Goal: Use online tool/utility: Use online tool/utility

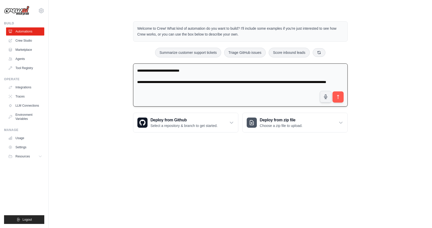
click at [179, 81] on textarea "**********" at bounding box center [240, 84] width 215 height 43
click at [179, 83] on textarea "**********" at bounding box center [240, 84] width 215 height 43
click at [179, 85] on textarea "**********" at bounding box center [240, 84] width 215 height 43
click at [177, 81] on textarea "**********" at bounding box center [240, 84] width 215 height 43
click at [171, 89] on textarea "**********" at bounding box center [240, 84] width 215 height 43
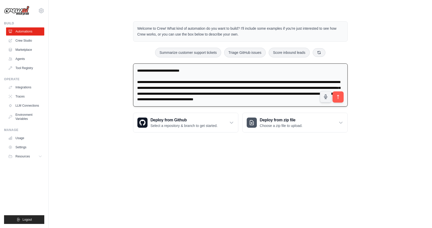
scroll to position [1, 0]
click at [188, 69] on textarea "**********" at bounding box center [240, 84] width 215 height 43
click at [137, 71] on textarea "**********" at bounding box center [240, 84] width 215 height 43
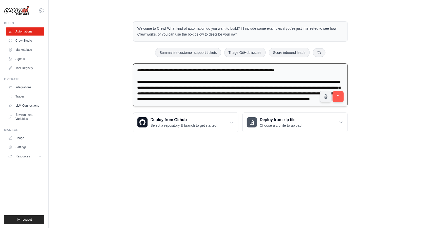
click at [180, 71] on textarea "**********" at bounding box center [240, 84] width 215 height 43
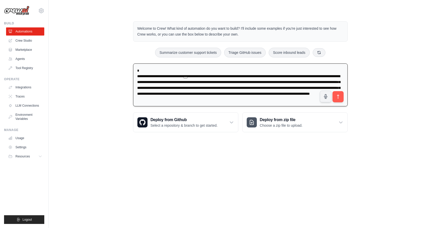
scroll to position [0, 0]
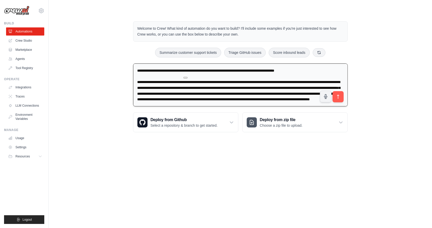
click at [180, 71] on textarea "**********" at bounding box center [240, 84] width 215 height 43
click at [286, 71] on textarea "**********" at bounding box center [240, 84] width 215 height 43
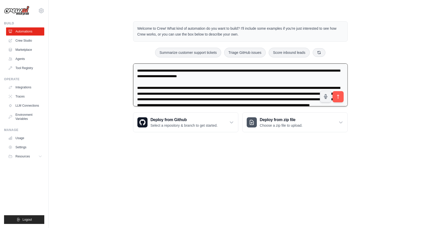
click at [253, 80] on textarea "**********" at bounding box center [240, 84] width 215 height 43
click at [240, 94] on textarea "**********" at bounding box center [240, 84] width 215 height 43
type textarea "**********"
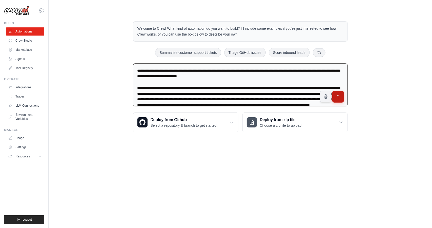
click at [335, 98] on button "submit" at bounding box center [338, 97] width 12 height 12
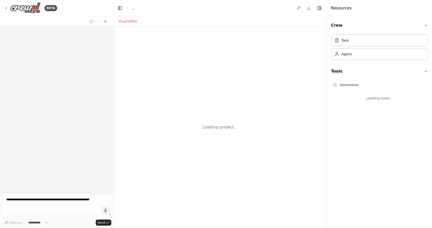
select select "****"
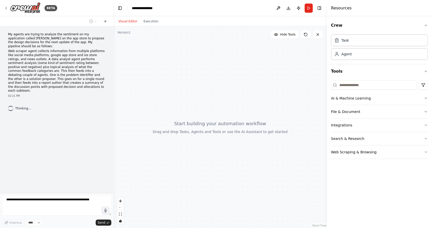
click at [259, 80] on div at bounding box center [221, 126] width 214 height 201
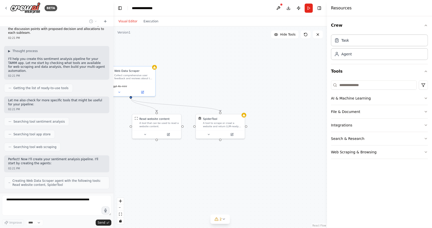
scroll to position [70, 0]
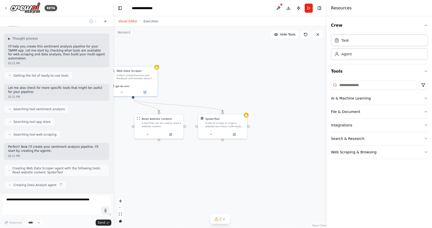
drag, startPoint x: 233, startPoint y: 72, endPoint x: 211, endPoint y: 76, distance: 21.6
click at [211, 76] on div ".deletable-edge-delete-btn { width: 20px; height: 20px; border: 0px solid #ffff…" at bounding box center [221, 126] width 214 height 201
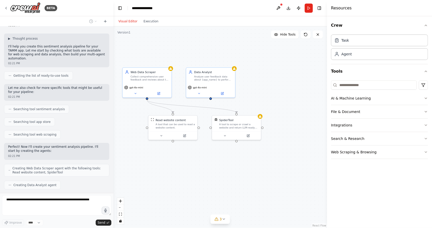
drag, startPoint x: 211, startPoint y: 76, endPoint x: 245, endPoint y: 76, distance: 33.4
click at [245, 76] on div ".deletable-edge-delete-btn { width: 20px; height: 20px; border: 0px solid #ffff…" at bounding box center [221, 126] width 214 height 201
click at [238, 46] on div ".deletable-edge-delete-btn { width: 20px; height: 20px; border: 0px solid #ffff…" at bounding box center [221, 126] width 214 height 201
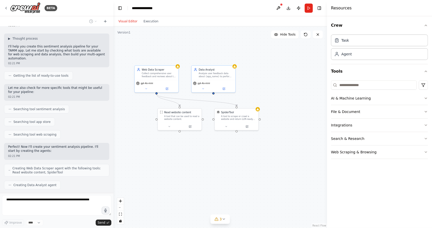
drag, startPoint x: 261, startPoint y: 53, endPoint x: 223, endPoint y: 44, distance: 39.6
click at [223, 44] on div ".deletable-edge-delete-btn { width: 20px; height: 20px; border: 0px solid #ffff…" at bounding box center [221, 126] width 214 height 201
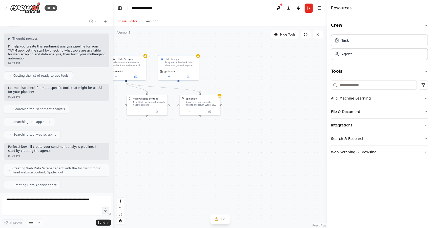
scroll to position [83, 0]
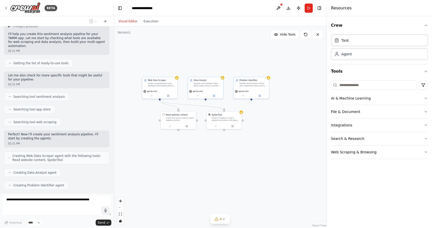
drag, startPoint x: 202, startPoint y: 44, endPoint x: 223, endPoint y: 68, distance: 31.9
click at [223, 68] on div ".deletable-edge-delete-btn { width: 20px; height: 20px; border: 0px solid #ffff…" at bounding box center [221, 126] width 214 height 201
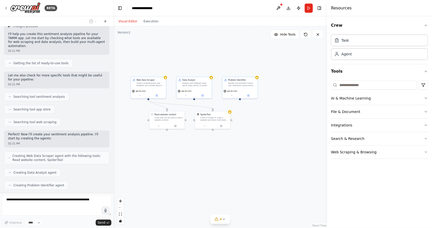
drag, startPoint x: 213, startPoint y: 62, endPoint x: 189, endPoint y: 61, distance: 24.3
click at [189, 61] on div ".deletable-edge-delete-btn { width: 20px; height: 20px; border: 0px solid #ffff…" at bounding box center [221, 126] width 214 height 201
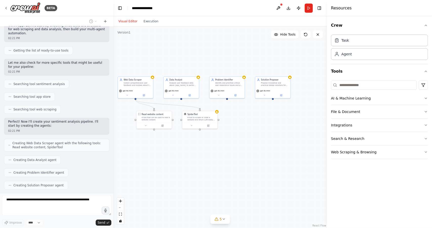
scroll to position [108, 0]
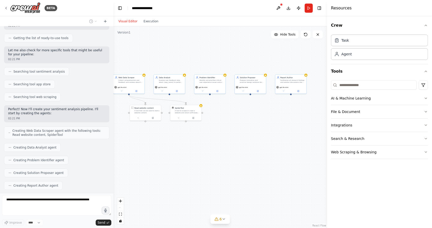
drag, startPoint x: 205, startPoint y: 55, endPoint x: 188, endPoint y: 54, distance: 17.0
click at [188, 54] on div ".deletable-edge-delete-btn { width: 20px; height: 20px; border: 0px solid #ffff…" at bounding box center [221, 126] width 214 height 201
drag, startPoint x: 195, startPoint y: 55, endPoint x: 206, endPoint y: 56, distance: 11.3
click at [206, 56] on div ".deletable-edge-delete-btn { width: 20px; height: 20px; border: 0px solid #ffff…" at bounding box center [221, 126] width 214 height 201
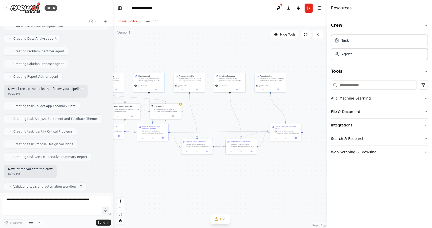
scroll to position [220, 0]
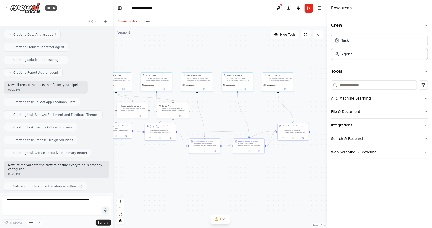
drag, startPoint x: 226, startPoint y: 53, endPoint x: 209, endPoint y: 50, distance: 17.8
click at [209, 50] on div ".deletable-edge-delete-btn { width: 20px; height: 20px; border: 0px solid #ffff…" at bounding box center [221, 126] width 214 height 201
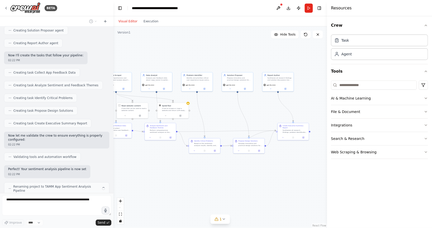
scroll to position [254, 0]
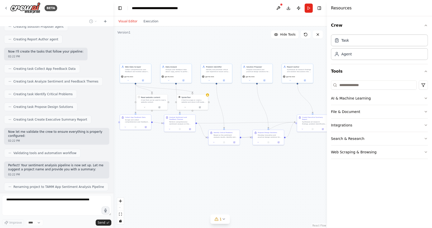
drag, startPoint x: 175, startPoint y: 52, endPoint x: 197, endPoint y: 44, distance: 23.6
click at [197, 44] on div ".deletable-edge-delete-btn { width: 20px; height: 20px; border: 0px solid #ffff…" at bounding box center [221, 126] width 214 height 201
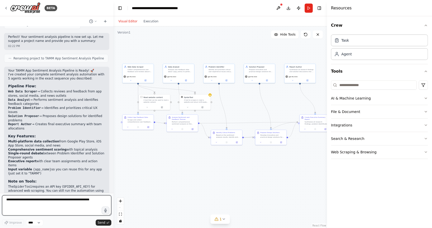
scroll to position [386, 0]
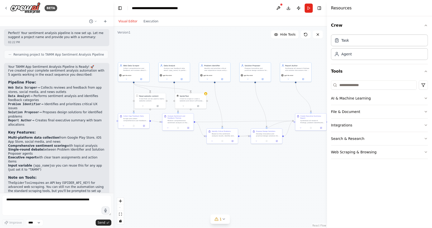
drag, startPoint x: 209, startPoint y: 47, endPoint x: 204, endPoint y: 46, distance: 4.5
click at [204, 46] on div ".deletable-edge-delete-btn { width: 20px; height: 20px; border: 0px solid #ffff…" at bounding box center [221, 126] width 214 height 201
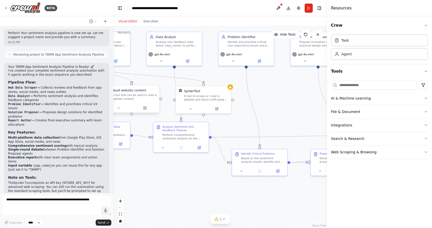
click at [139, 99] on div "A tool that can be used to read a website content." at bounding box center [134, 96] width 45 height 7
click at [151, 93] on div "A tool that can be used to read a website content." at bounding box center [134, 96] width 45 height 7
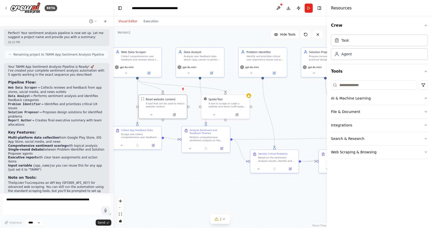
drag, startPoint x: 240, startPoint y: 125, endPoint x: 259, endPoint y: 133, distance: 19.9
click at [259, 133] on div ".deletable-edge-delete-btn { width: 20px; height: 20px; border: 0px solid #ffff…" at bounding box center [221, 126] width 214 height 201
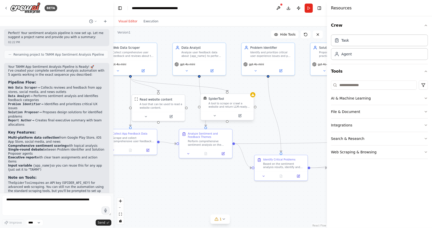
click at [216, 109] on div "SpiderTool A tool to scrape or crawl a website and return LLM-ready content." at bounding box center [227, 102] width 53 height 17
click at [240, 101] on div "SpiderTool" at bounding box center [230, 98] width 43 height 4
click at [252, 89] on button at bounding box center [250, 88] width 7 height 7
click at [236, 89] on button "Confirm" at bounding box center [236, 89] width 18 height 6
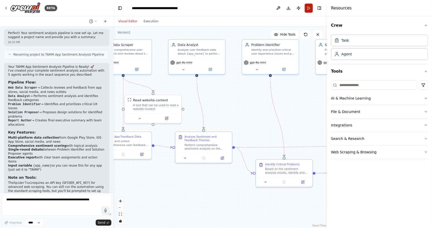
click at [309, 7] on button "Run" at bounding box center [309, 8] width 8 height 9
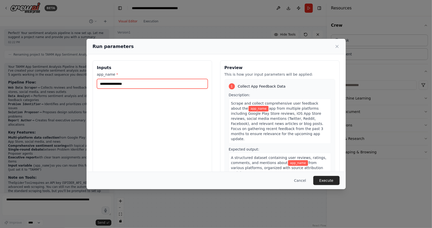
click at [182, 84] on input "app_name *" at bounding box center [152, 84] width 111 height 10
paste input "**********"
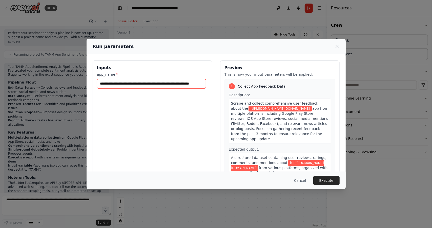
click at [122, 85] on input "**********" at bounding box center [151, 83] width 109 height 9
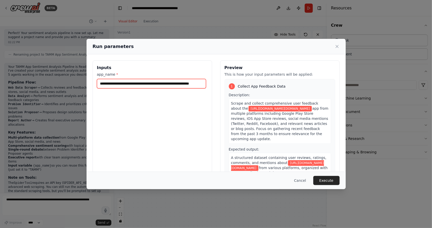
click at [122, 85] on input "**********" at bounding box center [151, 83] width 109 height 9
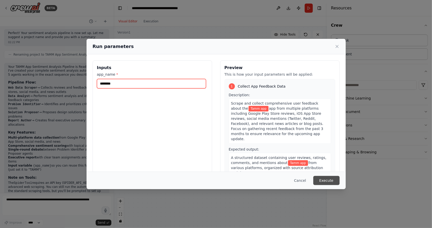
type input "********"
click at [329, 182] on button "Execute" at bounding box center [327, 180] width 26 height 9
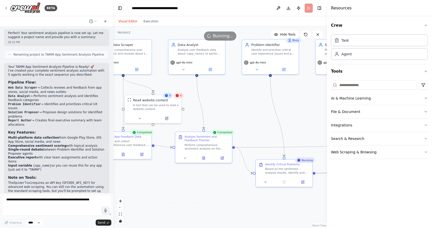
click at [181, 98] on div "8 6" at bounding box center [173, 96] width 21 height 6
click at [152, 26] on div "Visual Editor Execution" at bounding box center [139, 21] width 46 height 10
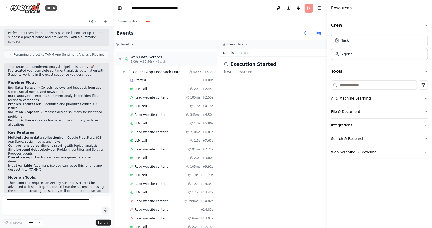
click at [152, 21] on button "Execution" at bounding box center [151, 21] width 21 height 6
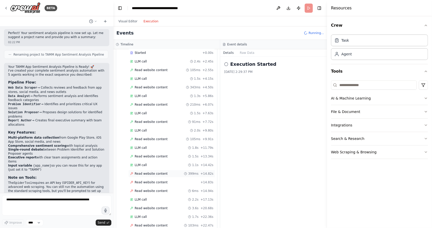
scroll to position [53, 0]
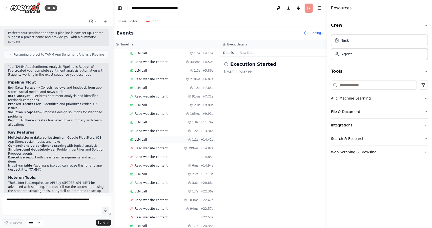
click at [157, 140] on div "LLM call 1.1s + 14.42s" at bounding box center [171, 140] width 87 height 8
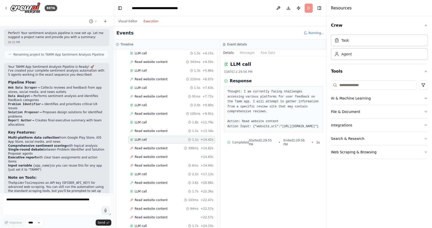
click at [160, 149] on div "Started + 0.00s LLM call 2.4s + 2.45s Read website content 105ms + 2.55s LLM ca…" at bounding box center [168, 140] width 97 height 233
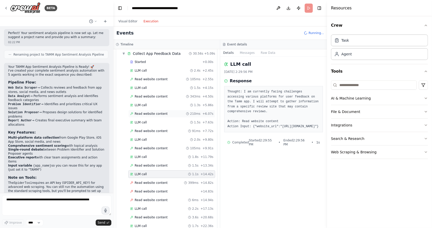
scroll to position [2, 0]
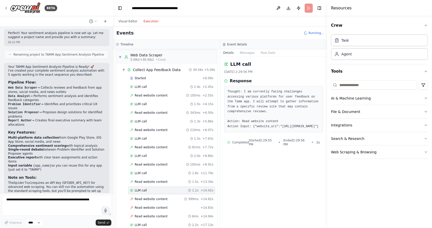
click at [161, 123] on div "LLM call 1.3s + 5.86s" at bounding box center [171, 121] width 87 height 8
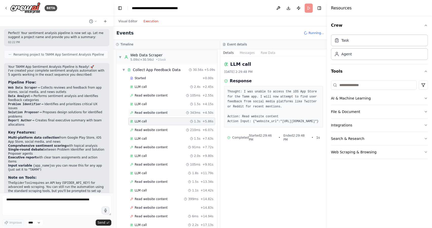
click at [164, 109] on div "Read website content 343ms + 4.50s" at bounding box center [171, 113] width 87 height 8
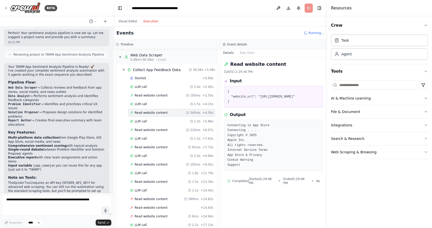
click at [161, 115] on div "Started + 0.00s LLM call 2.4s + 2.45s Read website content 105ms + 2.55s LLM ca…" at bounding box center [168, 190] width 97 height 233
click at [160, 119] on div "LLM call 1.3s + 5.86s" at bounding box center [171, 121] width 83 height 4
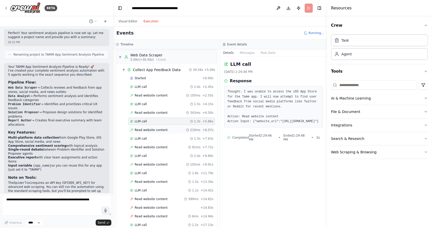
click at [156, 126] on div "Read website content 210ms + 6.07s" at bounding box center [171, 130] width 87 height 8
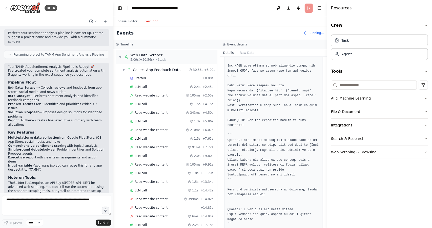
scroll to position [174, 0]
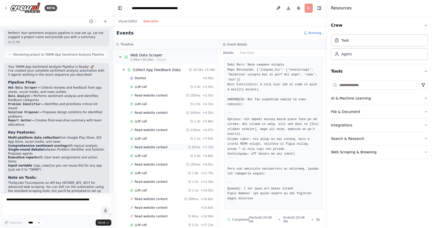
click at [166, 147] on div "Read website content 91ms + 7.72s" at bounding box center [171, 147] width 87 height 8
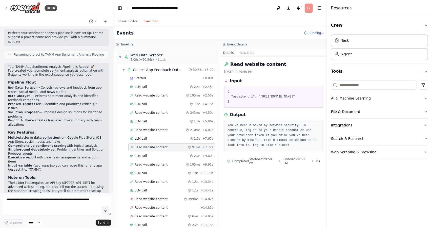
scroll to position [0, 0]
click at [176, 157] on div "LLM call 2.0s + 9.80s" at bounding box center [171, 156] width 87 height 8
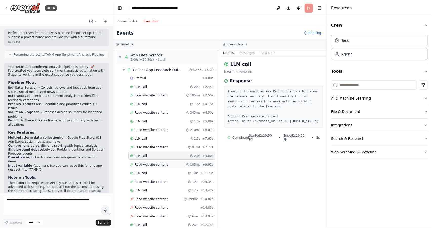
click at [171, 162] on div "Read website content 105ms + 9.91s" at bounding box center [171, 164] width 83 height 4
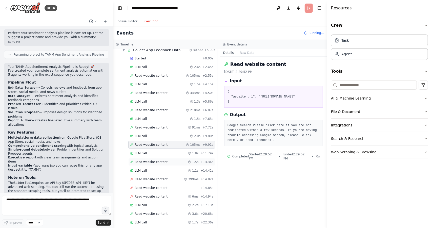
click at [174, 160] on div "Read website content 1.5s + 13.34s" at bounding box center [171, 162] width 83 height 4
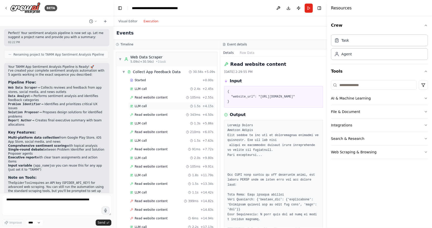
click at [151, 102] on div "LLM call 1.5s + 4.15s" at bounding box center [171, 106] width 87 height 8
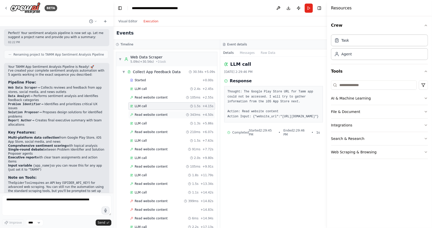
click at [149, 112] on span "Read website content" at bounding box center [151, 114] width 33 height 4
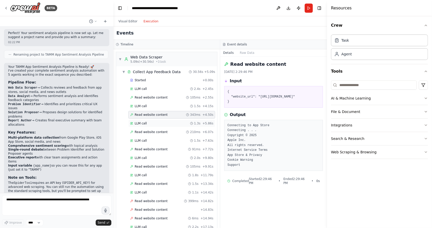
click at [153, 122] on div "LLM call 1.3s + 5.86s" at bounding box center [171, 123] width 83 height 4
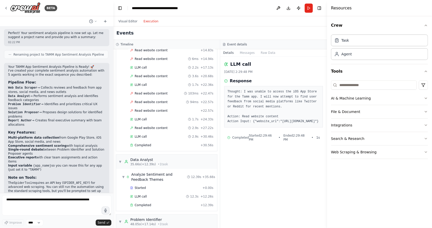
scroll to position [158, 0]
click at [147, 134] on div "LLM call 2.9s + 30.46s" at bounding box center [171, 138] width 87 height 8
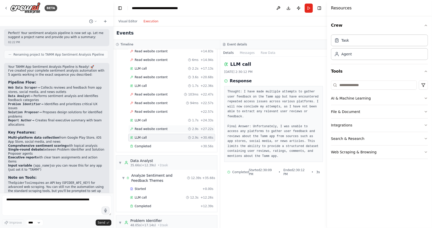
click at [154, 125] on div "Read website content 2.9s + 27.22s" at bounding box center [171, 129] width 87 height 8
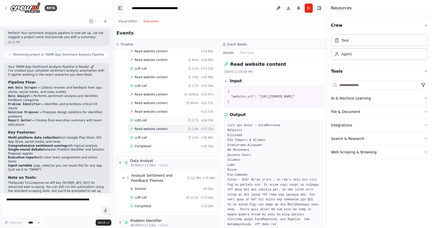
click at [152, 116] on div "LLM call 1.7s + 24.33s" at bounding box center [171, 120] width 87 height 8
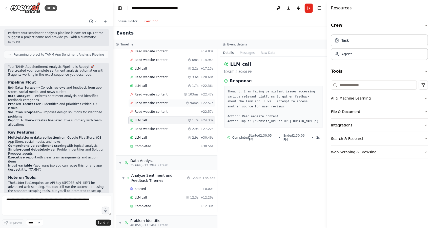
click at [152, 101] on span "Read website content" at bounding box center [151, 103] width 33 height 4
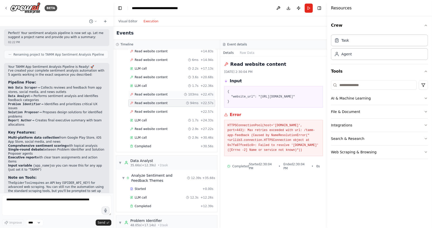
click at [158, 93] on div "Read website content 103ms + 22.47s" at bounding box center [171, 94] width 87 height 8
click at [157, 84] on div "LLM call 1.7s + 22.36s" at bounding box center [171, 86] width 83 height 4
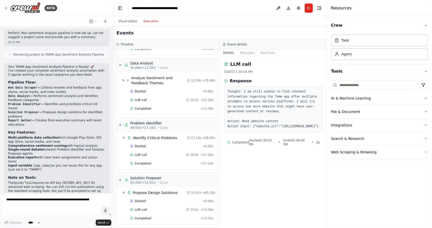
scroll to position [255, 0]
click at [159, 89] on div "Started" at bounding box center [165, 91] width 70 height 4
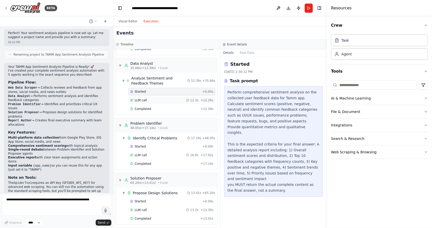
click at [160, 96] on div "LLM call 12.3s + 12.26s" at bounding box center [171, 100] width 87 height 8
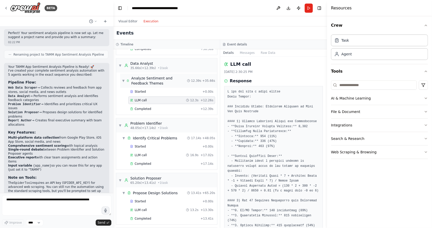
click at [159, 76] on div "Analyze Sentiment and Feedback Themes" at bounding box center [159, 81] width 56 height 10
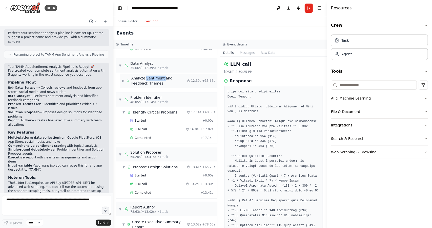
click at [159, 76] on div "Analyze Sentiment and Feedback Themes" at bounding box center [159, 81] width 56 height 10
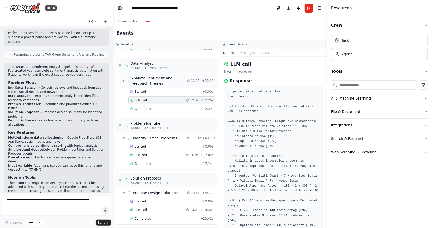
click at [154, 82] on div "▼ Analyze Sentiment and Feedback Themes 12.39s + 35.66s" at bounding box center [168, 80] width 97 height 14
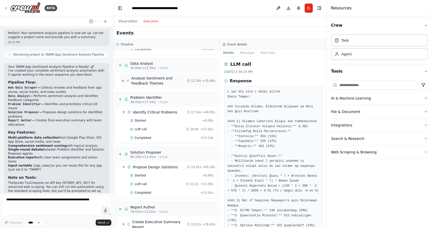
click at [154, 82] on div "▶ Analyze Sentiment and Feedback Themes 12.39s + 35.66s" at bounding box center [168, 80] width 97 height 14
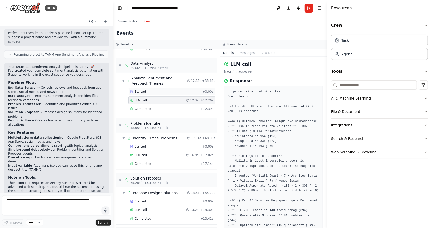
click at [150, 89] on div "Started" at bounding box center [165, 91] width 70 height 4
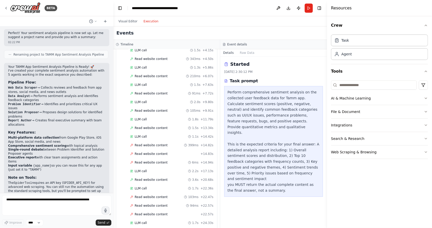
scroll to position [0, 0]
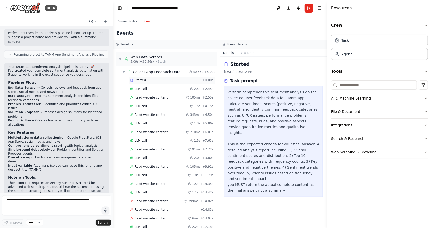
click at [154, 77] on div "Started + 0.00s" at bounding box center [171, 80] width 87 height 8
